Goal: Task Accomplishment & Management: Manage account settings

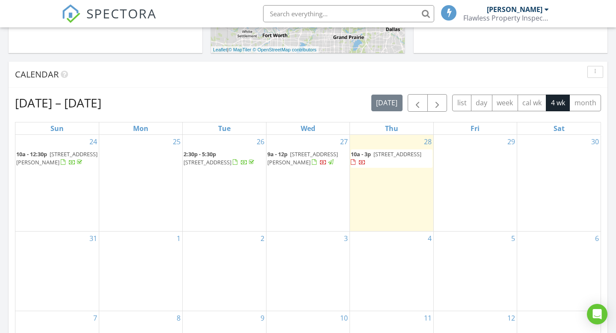
scroll to position [779, 617]
click at [398, 153] on span "11982 Cherrydale Dr, Frisco 75035" at bounding box center [398, 154] width 48 height 8
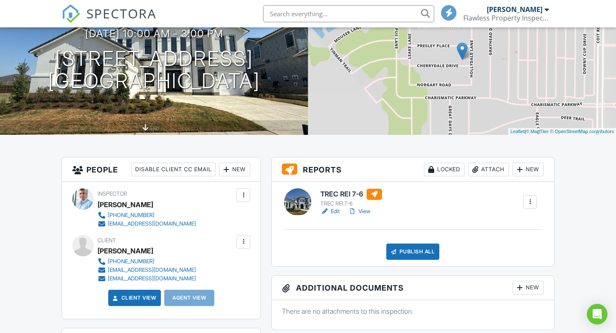
scroll to position [108, 0]
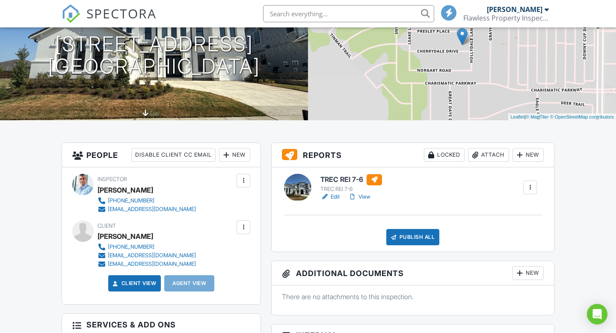
click at [332, 199] on link "Edit" at bounding box center [329, 197] width 19 height 9
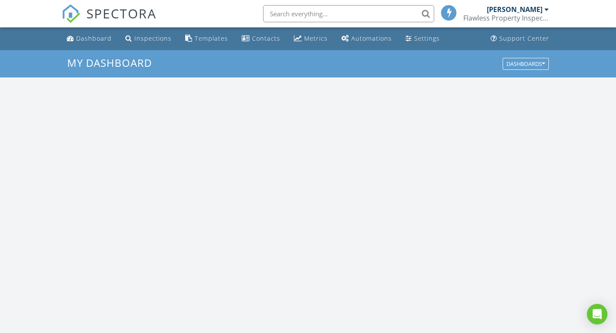
scroll to position [779, 617]
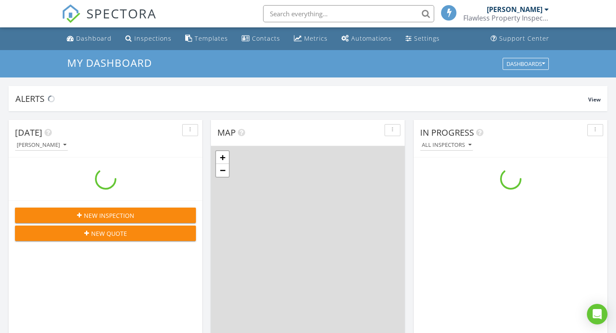
scroll to position [779, 617]
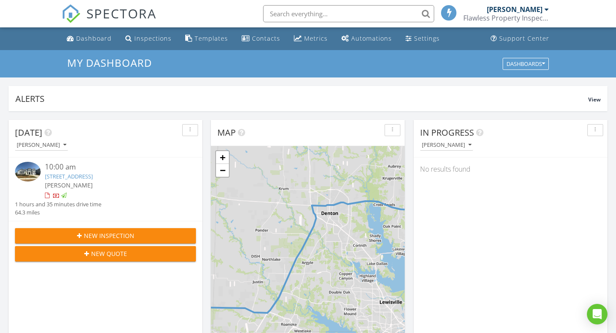
click at [82, 177] on link "11982 Cherrydale Dr, Frisco, TX 75035" at bounding box center [69, 176] width 48 height 8
